Goal: Task Accomplishment & Management: Complete application form

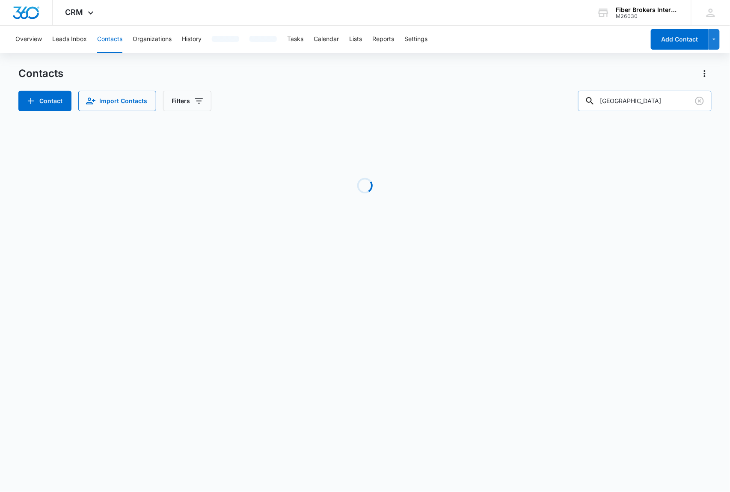
click at [660, 97] on input "new lebanon" at bounding box center [645, 101] width 134 height 21
drag, startPoint x: 660, startPoint y: 97, endPoint x: 591, endPoint y: 99, distance: 68.6
click at [591, 99] on input "new lebanon" at bounding box center [645, 101] width 134 height 21
paste input "[EMAIL_ADDRESS][DOMAIN_NAME]"
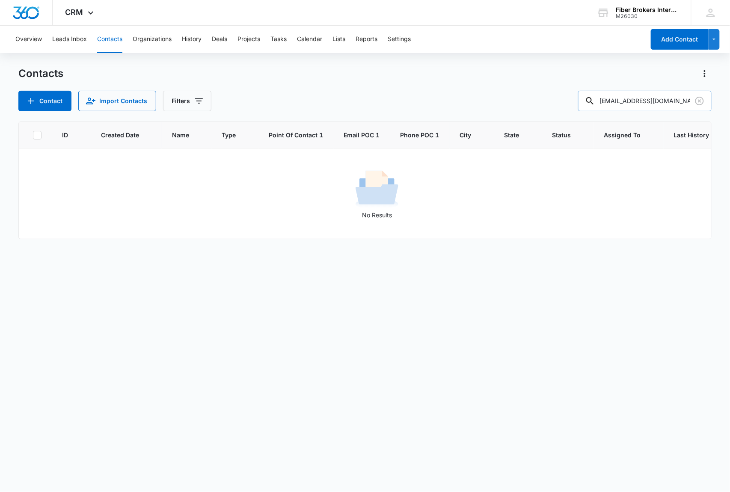
drag, startPoint x: 626, startPoint y: 103, endPoint x: 606, endPoint y: 101, distance: 19.3
click at [606, 101] on input "[EMAIL_ADDRESS][DOMAIN_NAME]" at bounding box center [645, 101] width 134 height 21
click at [677, 101] on input "@co.grant.wi.gov" at bounding box center [645, 101] width 134 height 21
drag, startPoint x: 624, startPoint y: 101, endPoint x: 603, endPoint y: 100, distance: 21.0
click at [603, 100] on div "@co.grant.wi.gov" at bounding box center [645, 101] width 134 height 21
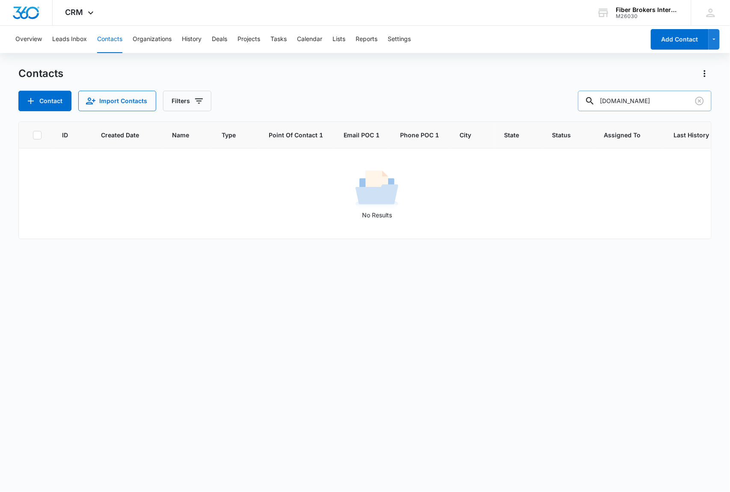
drag, startPoint x: 658, startPoint y: 101, endPoint x: 624, endPoint y: 102, distance: 33.8
click at [624, 102] on input "grant.wi.gov" at bounding box center [645, 101] width 134 height 21
type input "grant"
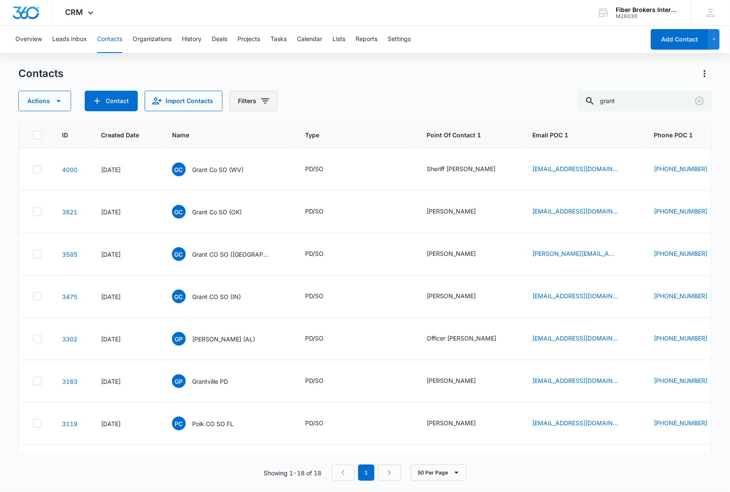
click at [246, 101] on button "Filters" at bounding box center [253, 101] width 48 height 21
click at [331, 243] on icon "Show Custom Filters filters" at bounding box center [331, 243] width 2 height 4
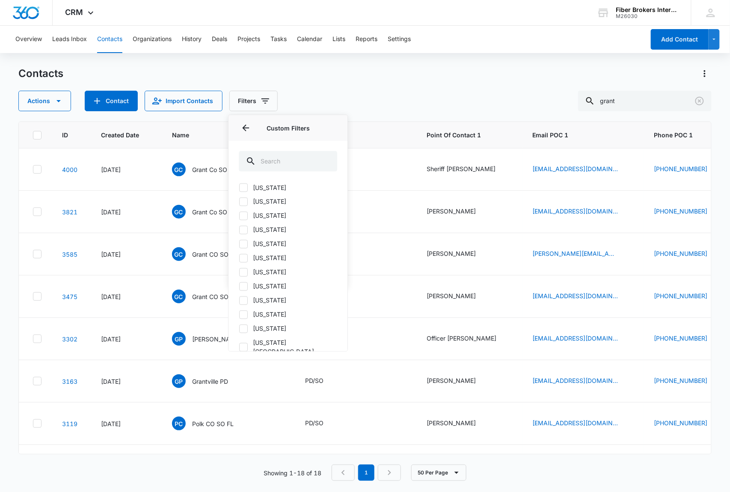
scroll to position [634, 0]
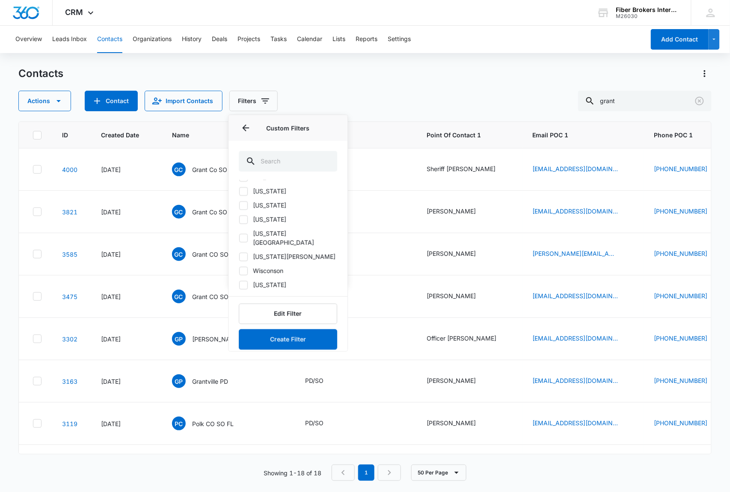
click at [274, 267] on label "Wisconson" at bounding box center [288, 271] width 98 height 9
click at [239, 271] on input "Wisconson" at bounding box center [239, 271] width 0 height 0
checkbox input "true"
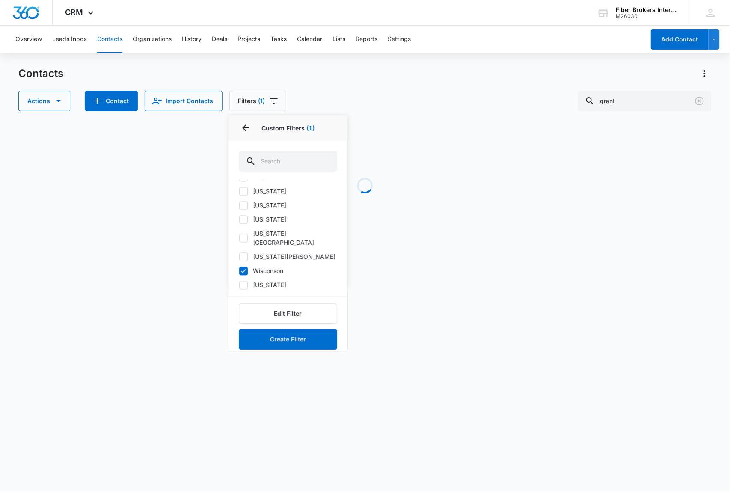
click at [385, 80] on div "Contacts Actions Contact Import Contacts Filters (1) Assigned To Sources Status…" at bounding box center [365, 89] width 694 height 45
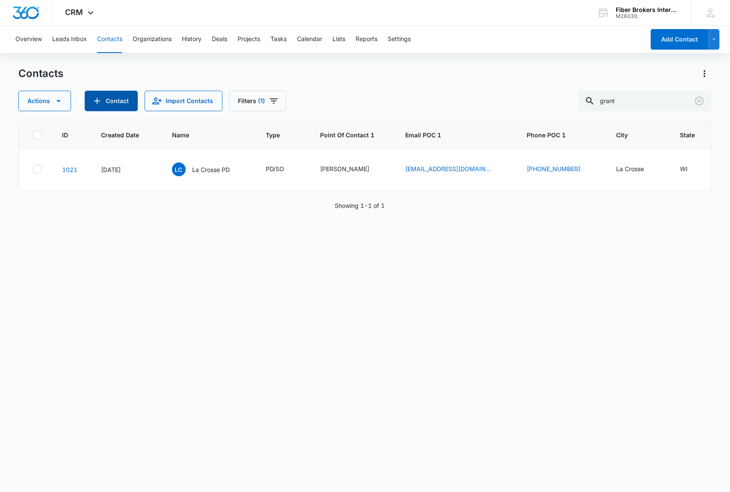
click at [113, 99] on button "Contact" at bounding box center [111, 101] width 53 height 21
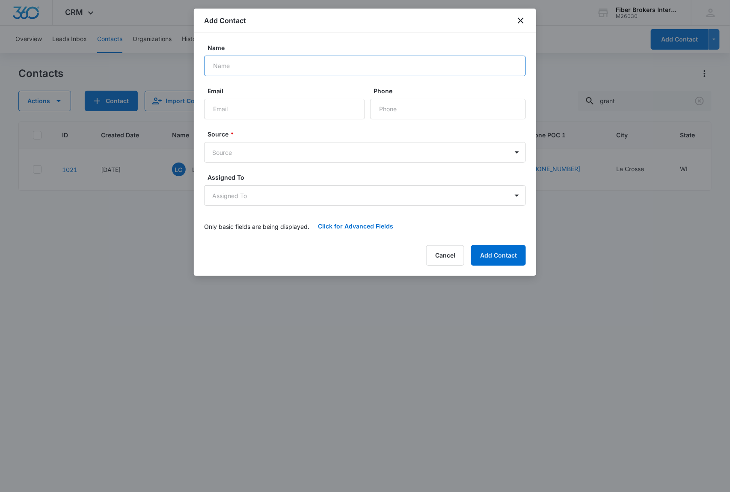
click at [237, 66] on input "Name" at bounding box center [365, 66] width 322 height 21
type input "Grant County SO ([GEOGRAPHIC_DATA])"
click at [247, 147] on body "CRM Apps Reputation Websites Forms CRM Email Social Shop Payments POS Content A…" at bounding box center [365, 246] width 730 height 492
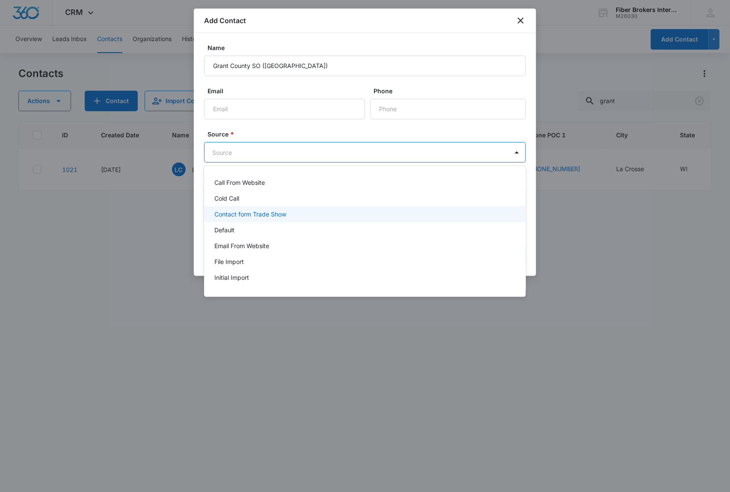
scroll to position [76, 0]
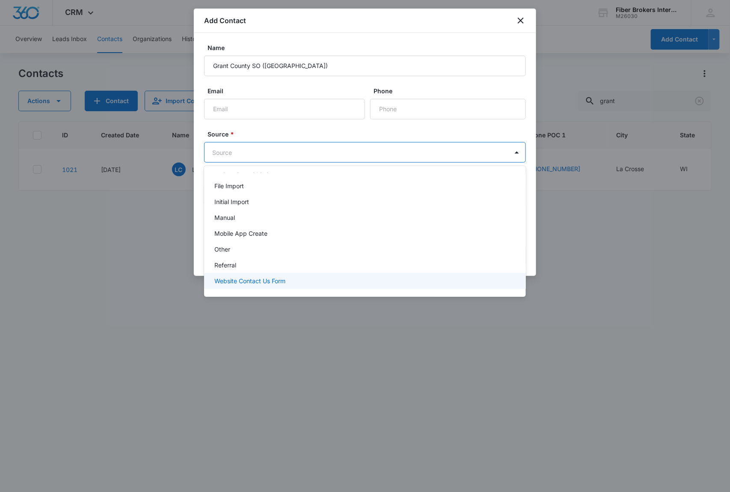
click at [249, 285] on p "Website Contact Us Form" at bounding box center [250, 281] width 71 height 9
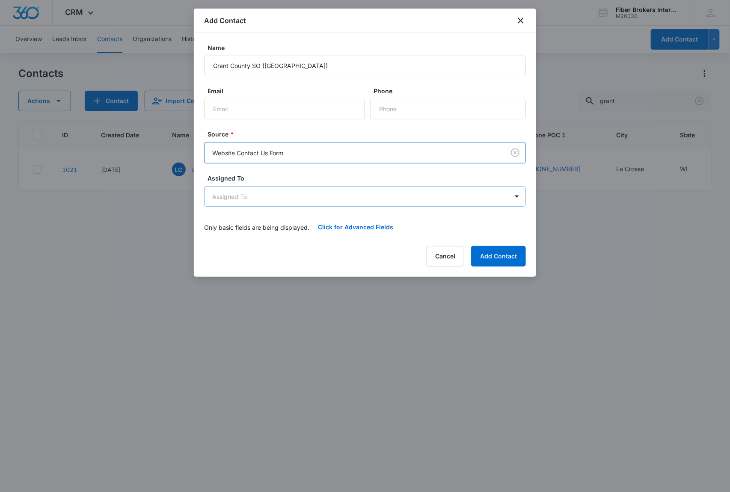
click at [254, 198] on body "CRM Apps Reputation Websites Forms CRM Email Social Shop Payments POS Content A…" at bounding box center [365, 246] width 730 height 492
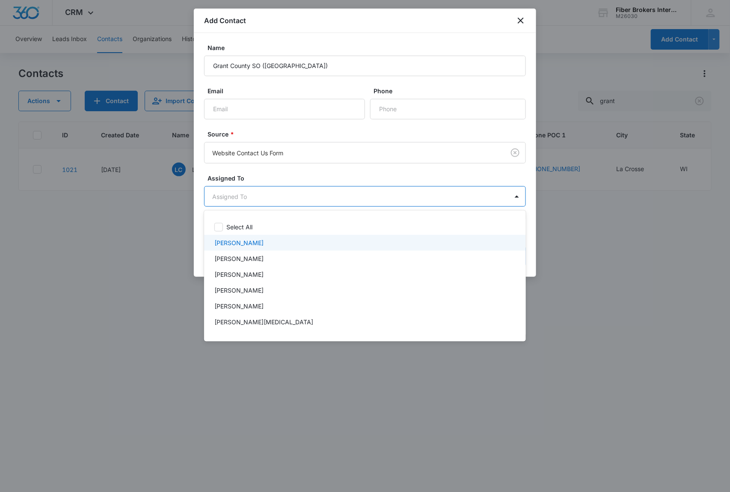
click at [247, 244] on div "[PERSON_NAME]" at bounding box center [365, 242] width 300 height 9
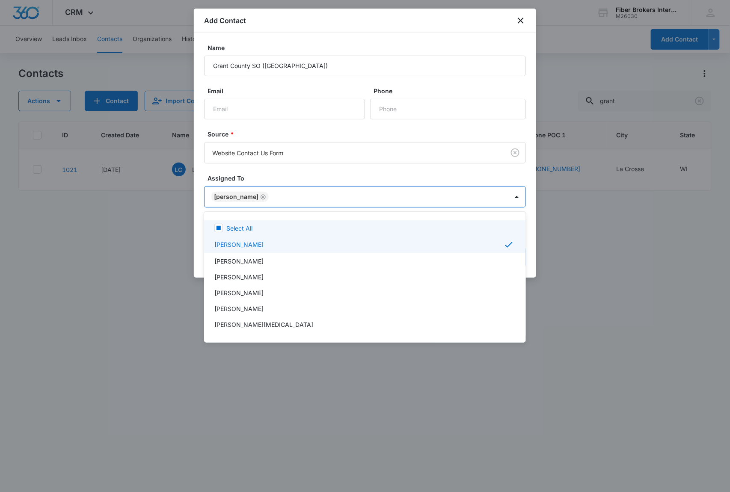
click at [282, 174] on div at bounding box center [365, 246] width 730 height 492
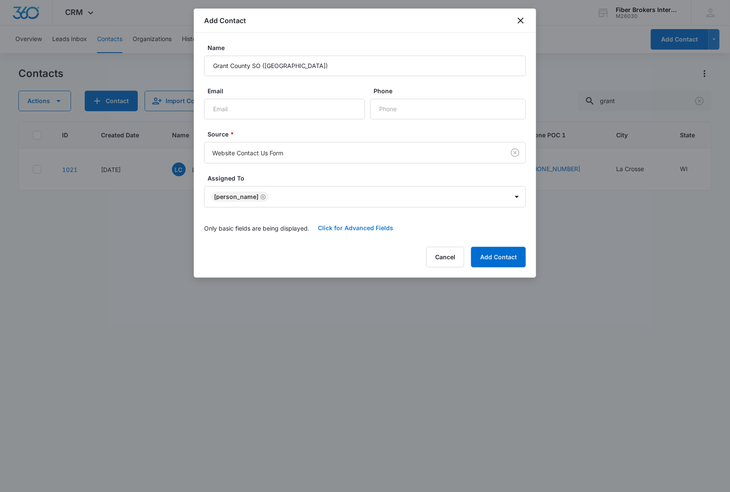
click at [348, 227] on button "Click for Advanced Fields" at bounding box center [356, 228] width 92 height 21
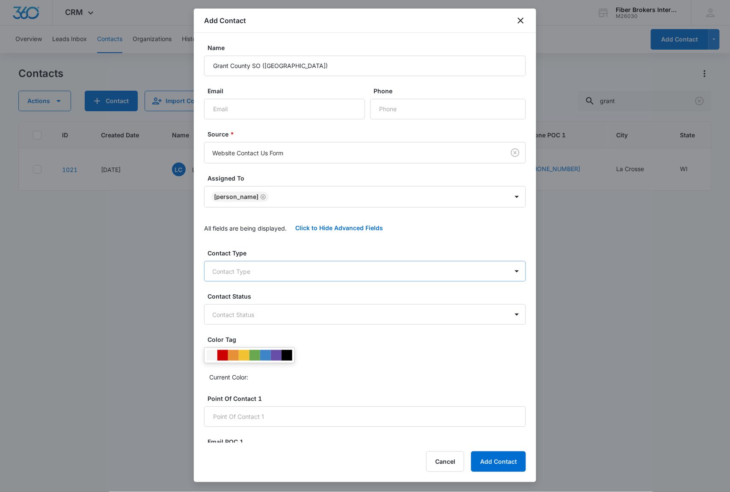
click at [244, 269] on body "CRM Apps Reputation Websites Forms CRM Email Social Shop Payments POS Content A…" at bounding box center [365, 246] width 730 height 492
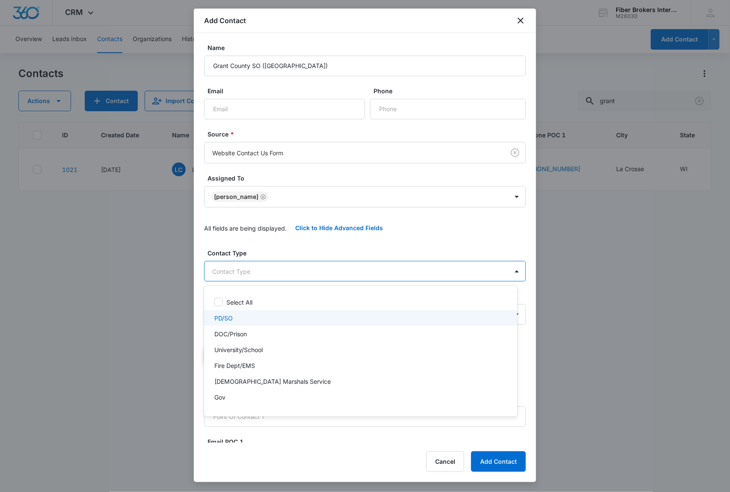
click at [241, 314] on div "PD/SO" at bounding box center [360, 318] width 291 height 9
click at [278, 245] on div at bounding box center [365, 246] width 730 height 492
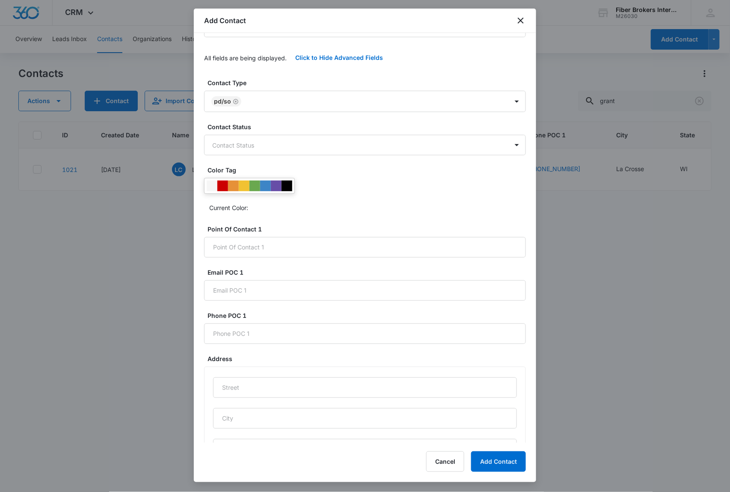
scroll to position [171, 0]
click at [271, 140] on body "CRM Apps Reputation Websites Forms CRM Email Social Shop Payments POS Content A…" at bounding box center [365, 246] width 730 height 492
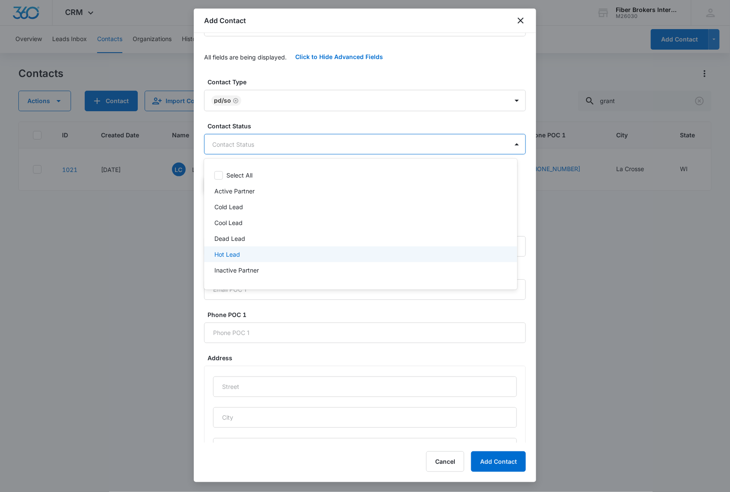
scroll to position [28, 0]
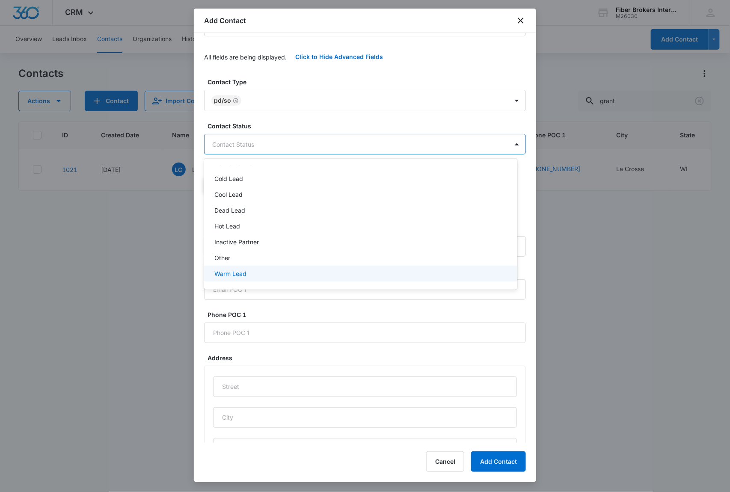
click at [234, 274] on p "Warm Lead" at bounding box center [231, 273] width 32 height 9
click at [276, 119] on div at bounding box center [365, 246] width 730 height 492
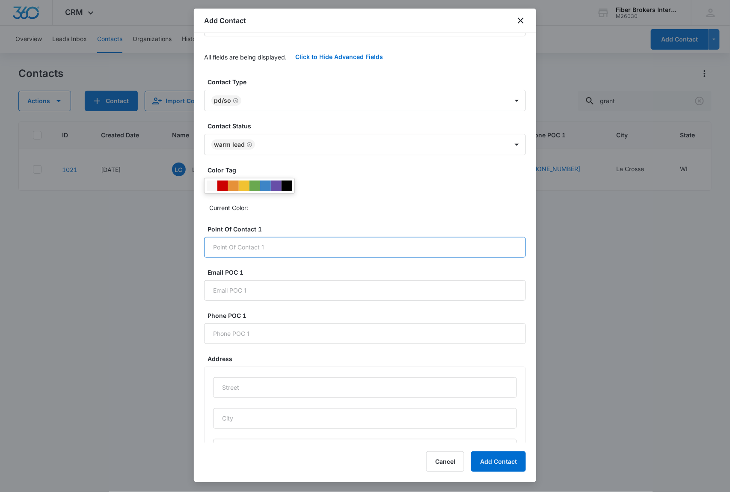
click at [218, 258] on input "Point Of Contact 1" at bounding box center [365, 247] width 322 height 21
paste input "[PERSON_NAME]"
type input "[PERSON_NAME]"
click at [235, 301] on input "Email POC 1" at bounding box center [365, 290] width 322 height 21
paste input "[EMAIL_ADDRESS][DOMAIN_NAME]"
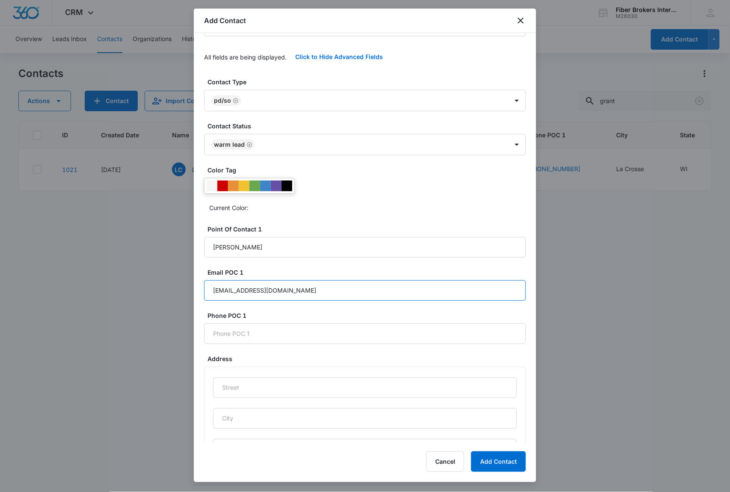
type input "[EMAIL_ADDRESS][DOMAIN_NAME]"
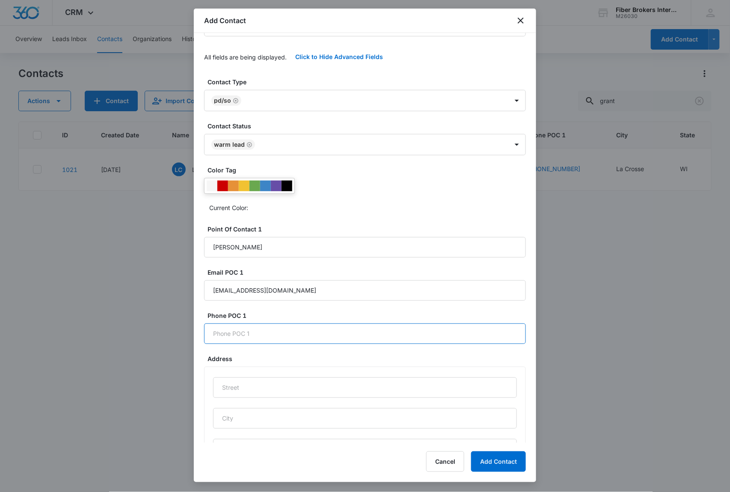
click at [302, 343] on input "Phone POC 1" at bounding box center [365, 334] width 322 height 21
paste input "[PHONE_NUMBER]"
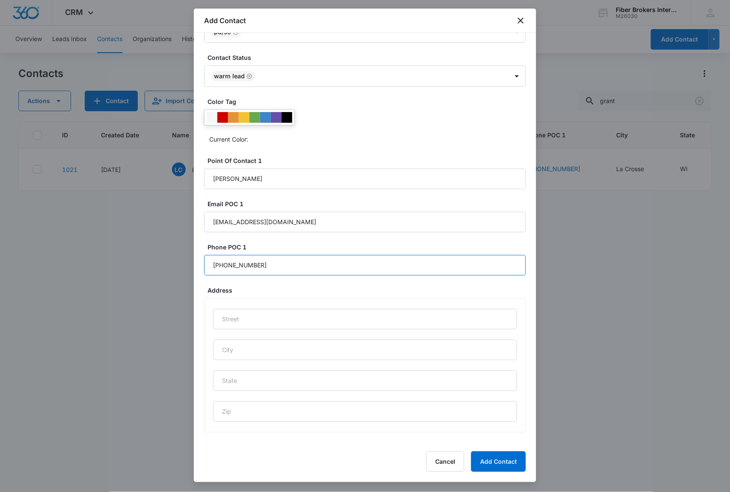
scroll to position [252, 0]
type input "[PHONE_NUMBER]"
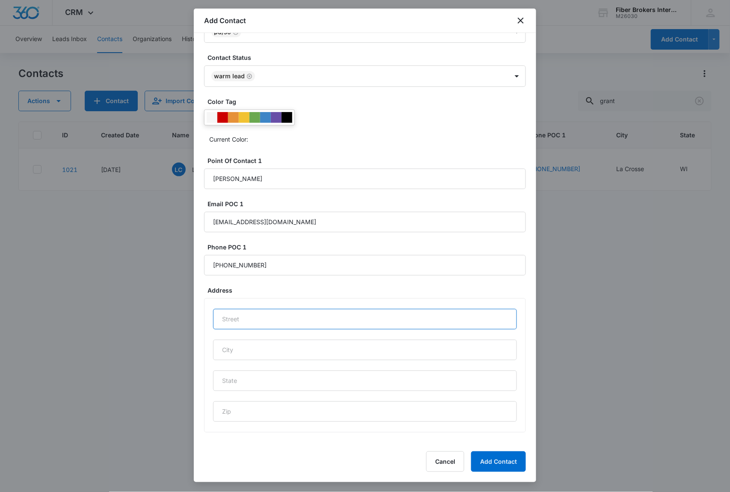
click at [254, 315] on input "text" at bounding box center [365, 319] width 304 height 21
paste input "8820 US-61, Lancaster, WI 53813"
drag, startPoint x: 323, startPoint y: 318, endPoint x: 301, endPoint y: 319, distance: 21.4
click at [301, 319] on input "8820 US-61, Lancaster, WI 53813" at bounding box center [365, 319] width 304 height 21
type input "8820 US-61, Lancaster, WI"
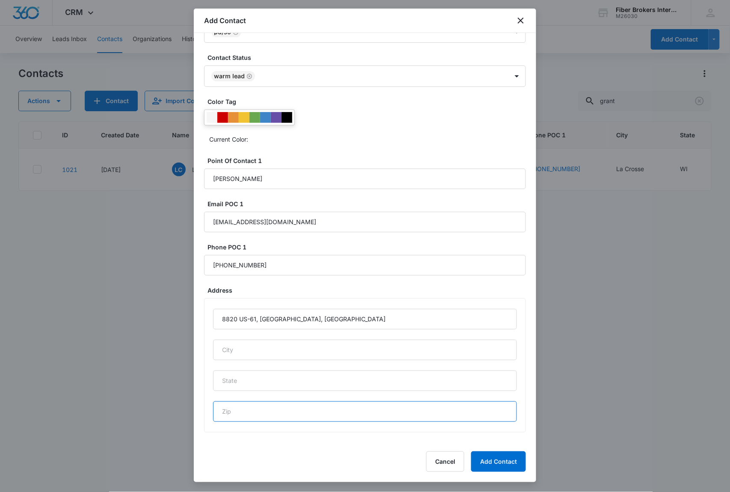
click at [229, 413] on input "text" at bounding box center [365, 412] width 304 height 21
paste input "53813"
type input "53813"
drag, startPoint x: 298, startPoint y: 319, endPoint x: 292, endPoint y: 319, distance: 6.4
click at [292, 319] on input "8820 US-61, Lancaster, WI" at bounding box center [365, 319] width 304 height 21
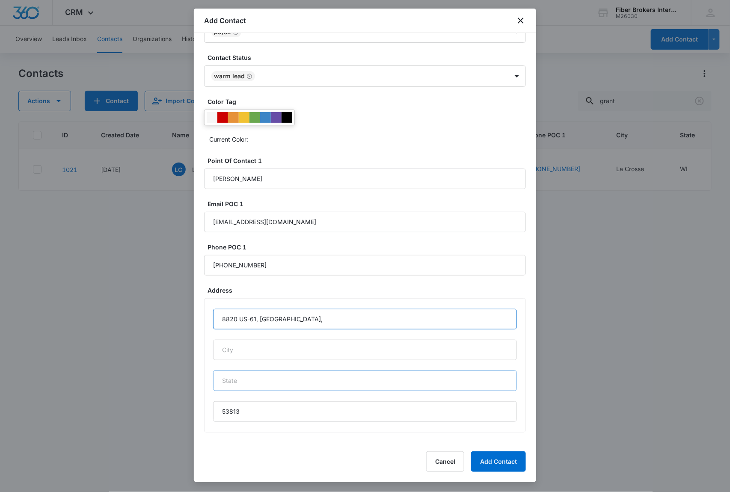
type input "8820 US-61, Lancaster,"
click at [252, 376] on input "text" at bounding box center [365, 381] width 304 height 21
paste input "WI"
type input "WI"
drag, startPoint x: 286, startPoint y: 319, endPoint x: 261, endPoint y: 319, distance: 25.3
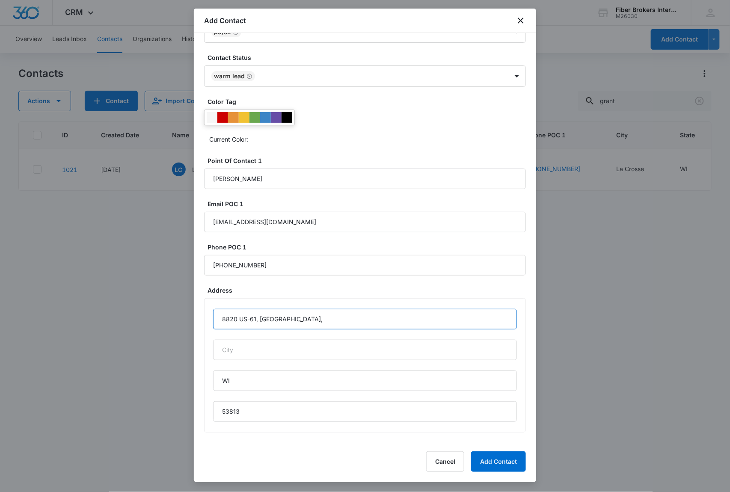
click at [261, 319] on input "8820 US-61, Lancaster," at bounding box center [365, 319] width 304 height 21
type input "8820 US-61, ,"
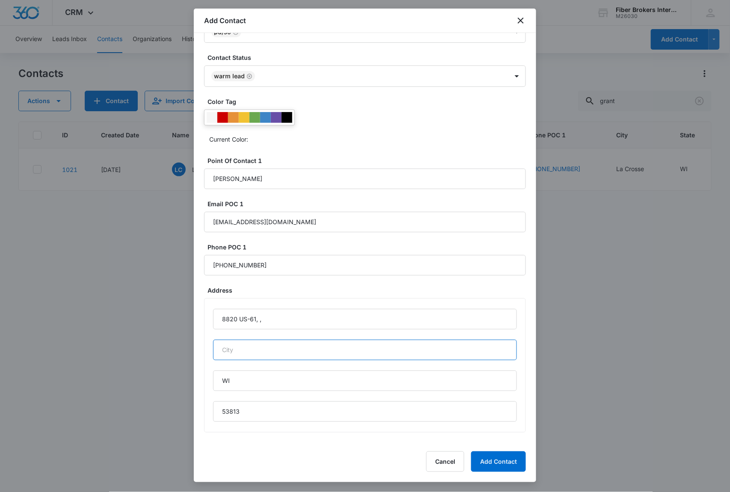
click at [259, 353] on input "text" at bounding box center [365, 350] width 304 height 21
paste input "[GEOGRAPHIC_DATA]"
type input "[GEOGRAPHIC_DATA]"
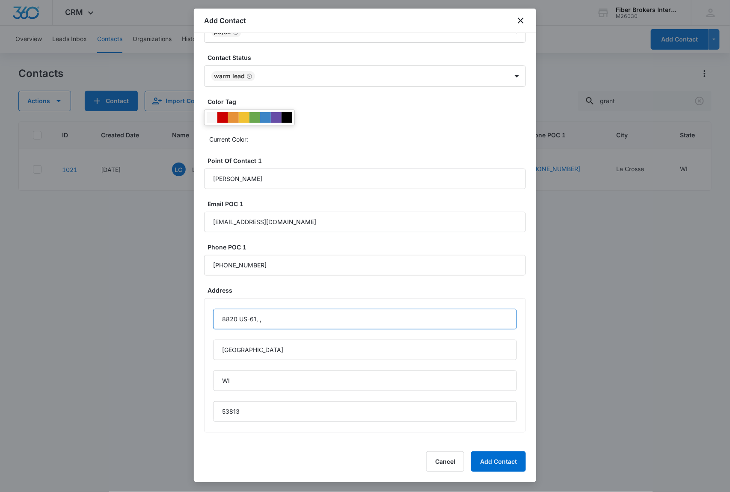
click at [293, 321] on input "8820 US-61, ," at bounding box center [365, 319] width 304 height 21
type input "8820 US-61"
click at [506, 462] on button "Add Contact" at bounding box center [498, 462] width 55 height 21
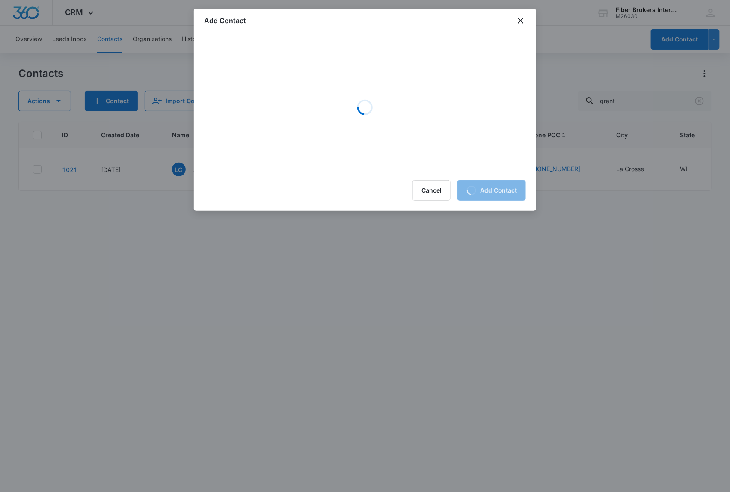
scroll to position [0, 0]
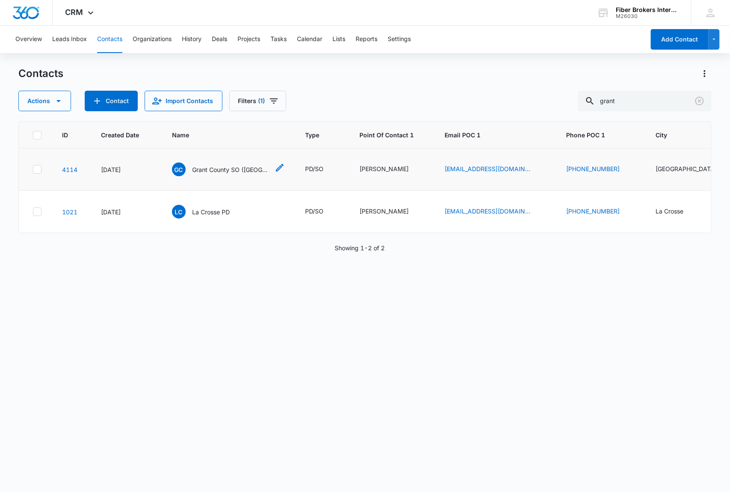
click at [275, 168] on icon "Name - Grant County SO (WI) - Select to Edit Field" at bounding box center [280, 168] width 10 height 10
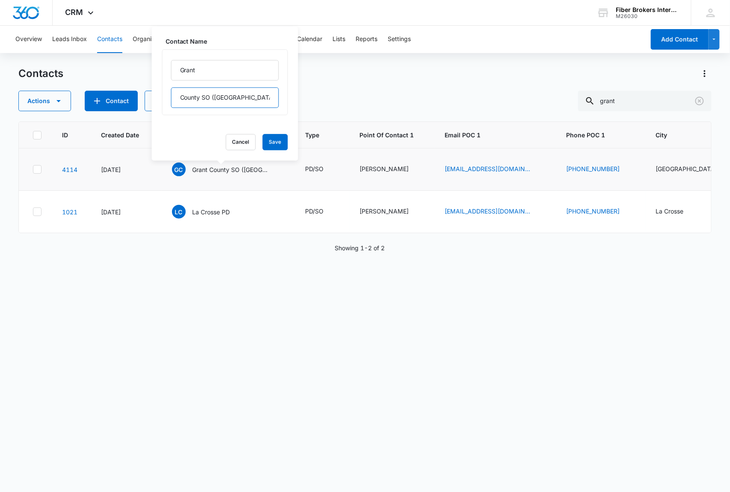
drag, startPoint x: 235, startPoint y: 95, endPoint x: 170, endPoint y: 93, distance: 65.1
click at [170, 93] on div "Grant County SO ([GEOGRAPHIC_DATA])" at bounding box center [225, 82] width 126 height 66
click at [213, 69] on input "Grant" at bounding box center [225, 70] width 108 height 21
paste input "County SO (WI)"
drag, startPoint x: 245, startPoint y: 71, endPoint x: 175, endPoint y: 70, distance: 70.7
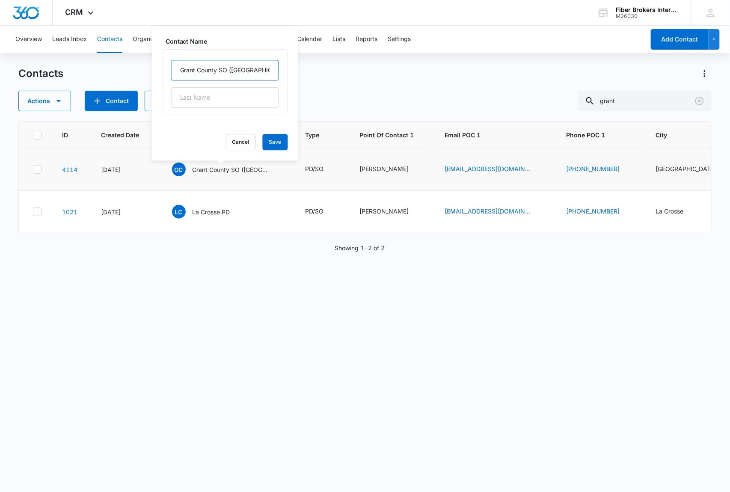
click at [175, 70] on input "Grant County SO ([GEOGRAPHIC_DATA])" at bounding box center [225, 70] width 108 height 21
type input "Grant County SO ([GEOGRAPHIC_DATA])"
click at [265, 140] on button "Save" at bounding box center [275, 142] width 25 height 16
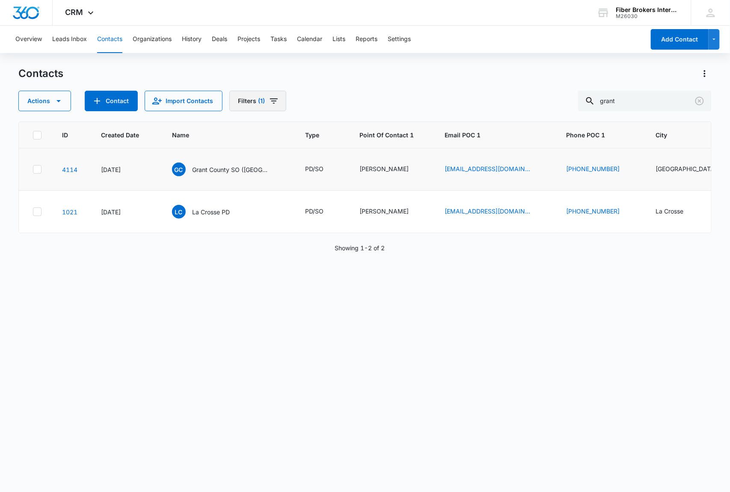
click at [271, 104] on icon "Filters" at bounding box center [274, 101] width 10 height 10
click at [324, 281] on button "Clear All" at bounding box center [288, 274] width 98 height 16
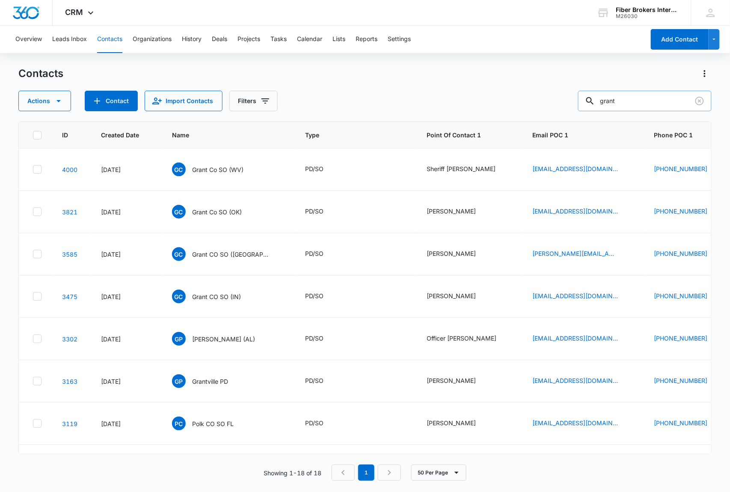
drag, startPoint x: 630, startPoint y: 101, endPoint x: 604, endPoint y: 100, distance: 26.6
click at [604, 100] on div "grant" at bounding box center [645, 101] width 134 height 21
type input "louisburg"
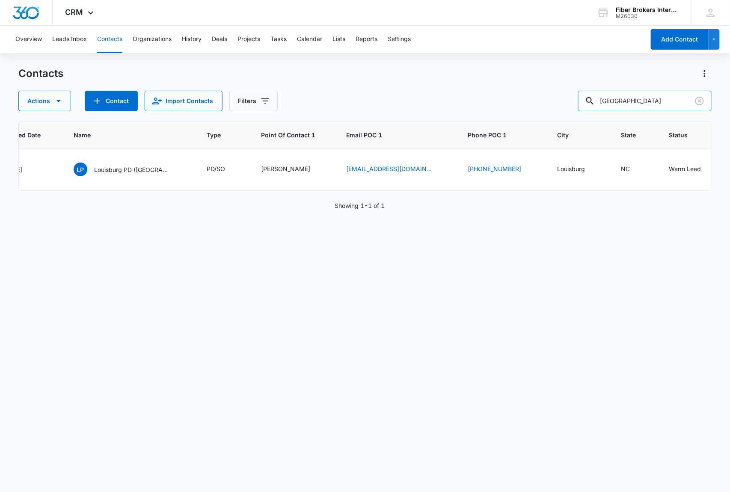
scroll to position [0, 129]
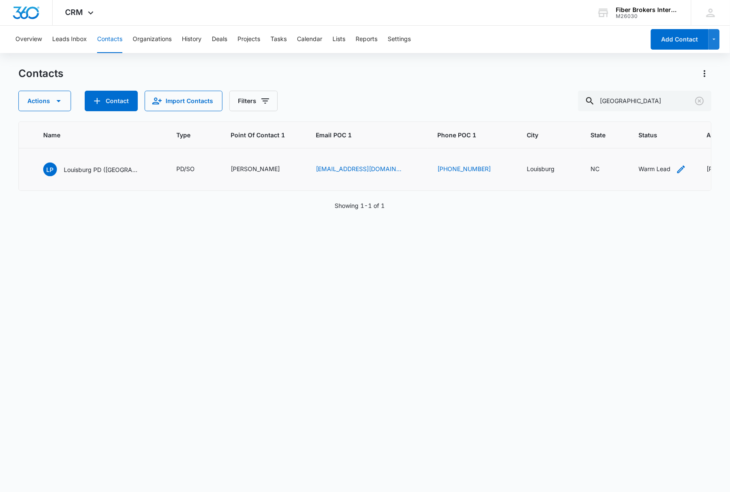
click at [678, 170] on icon "Status - Warm Lead - Select to Edit Field" at bounding box center [682, 170] width 8 height 8
click at [626, 112] on icon "Remove Warm Lead" at bounding box center [625, 114] width 5 height 5
click at [622, 112] on div at bounding box center [610, 115] width 42 height 11
click at [615, 160] on p "Active Partner" at bounding box center [611, 160] width 40 height 9
click at [627, 93] on label "Contact Status" at bounding box center [631, 95] width 94 height 9
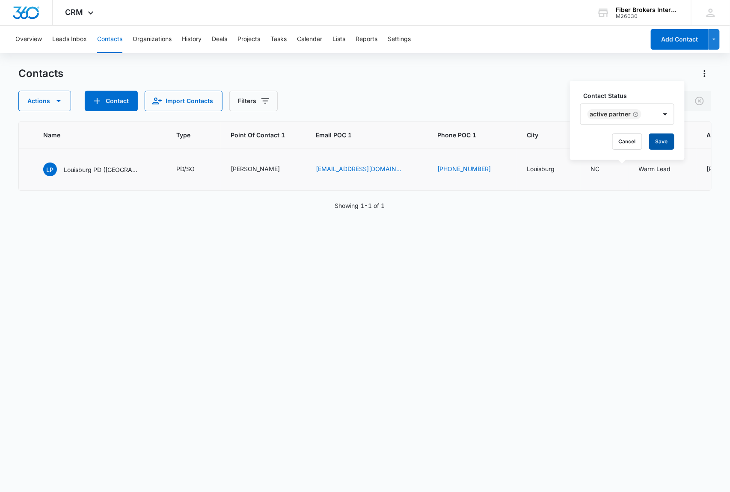
click at [656, 139] on button "Save" at bounding box center [662, 142] width 25 height 16
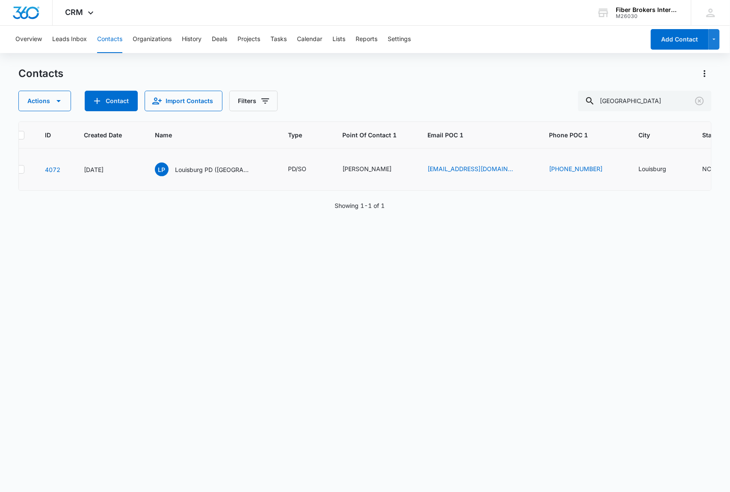
scroll to position [0, 0]
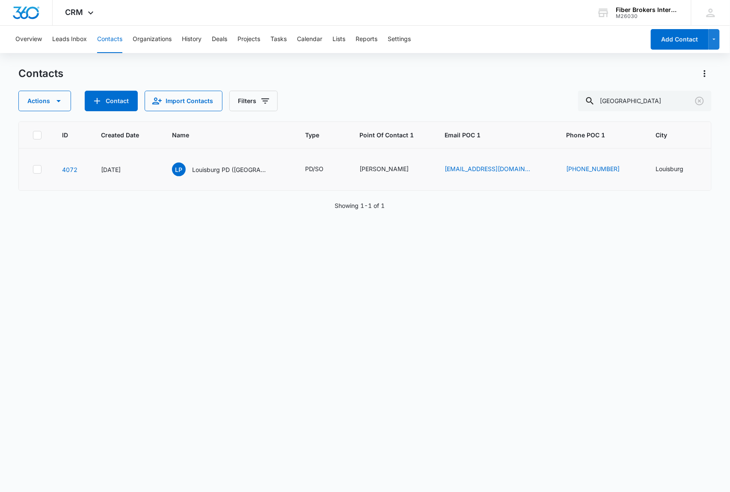
click at [84, 273] on div "ID Created Date Name Type Point Of Contact 1 Email POC 1 Phone POC 1 City State…" at bounding box center [365, 302] width 694 height 360
click at [276, 170] on icon "Name - Louisburg PD (NC) - Select to Edit Field" at bounding box center [280, 168] width 8 height 8
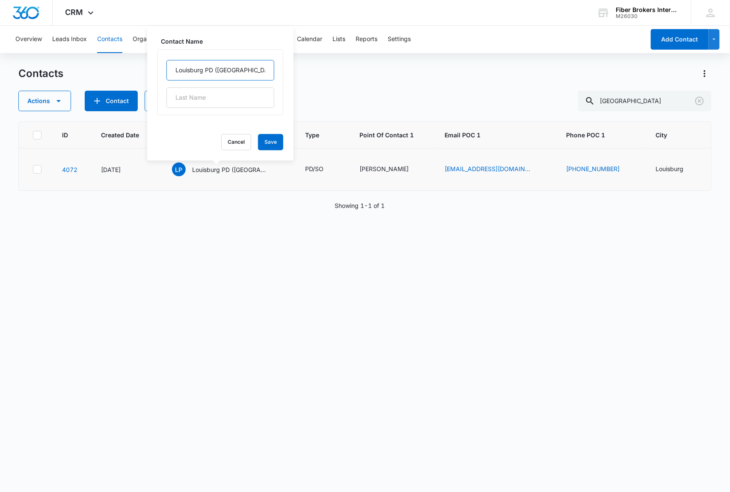
drag, startPoint x: 244, startPoint y: 69, endPoint x: 160, endPoint y: 67, distance: 83.9
click at [160, 67] on div "Louisburg PD ([GEOGRAPHIC_DATA])" at bounding box center [221, 82] width 126 height 66
click at [229, 140] on button "Cancel" at bounding box center [236, 142] width 30 height 16
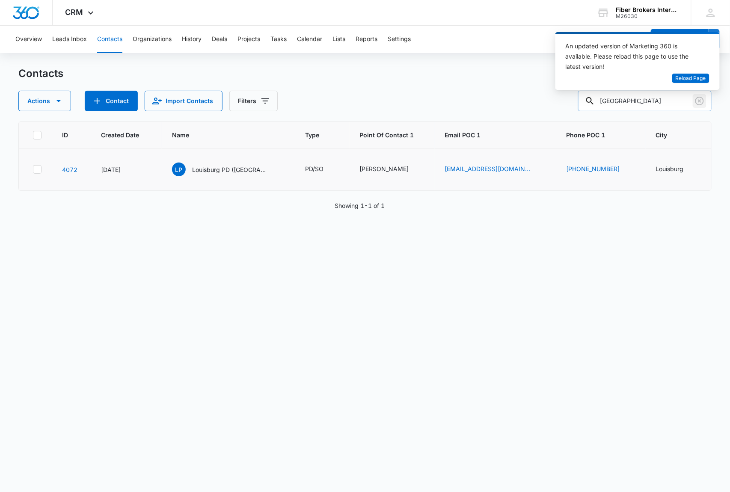
drag, startPoint x: 701, startPoint y: 102, endPoint x: 697, endPoint y: 107, distance: 6.4
click at [701, 101] on icon "Clear" at bounding box center [700, 101] width 9 height 9
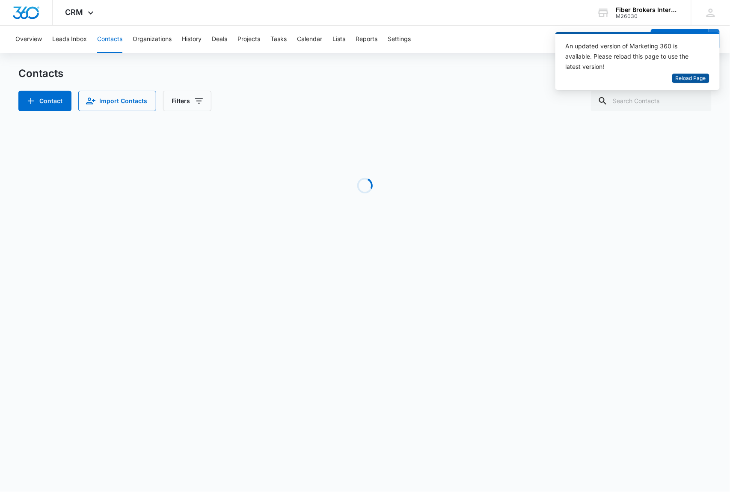
click at [677, 78] on span "Reload Page" at bounding box center [691, 78] width 30 height 8
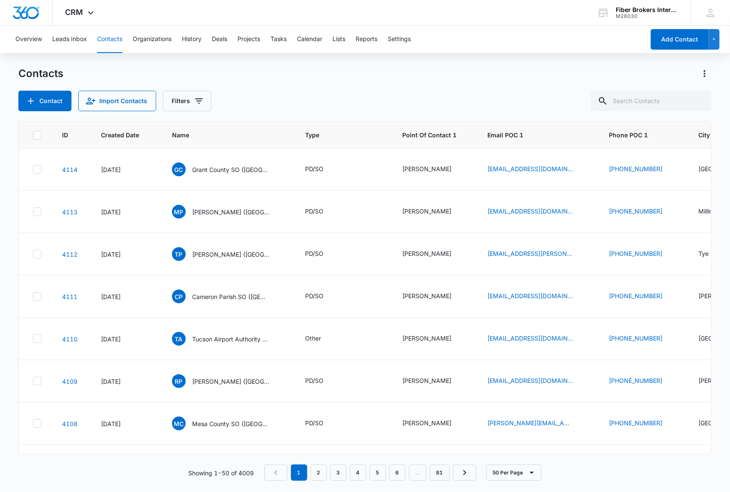
click at [244, 102] on div "Contact Import Contacts Filters" at bounding box center [365, 101] width 694 height 21
